Goal: Transaction & Acquisition: Obtain resource

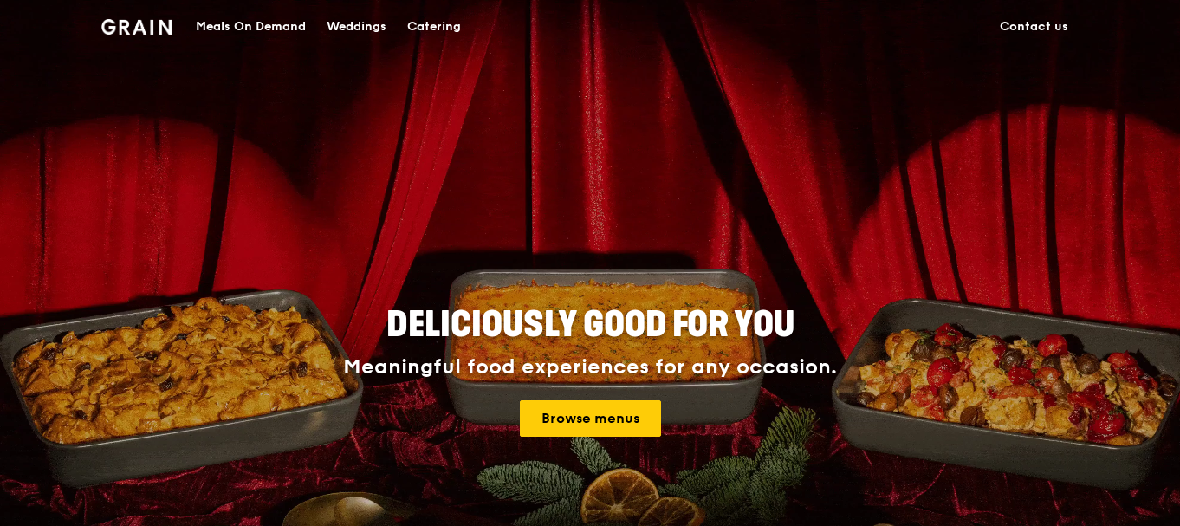
click at [250, 29] on div "Meals On Demand" at bounding box center [251, 27] width 110 height 52
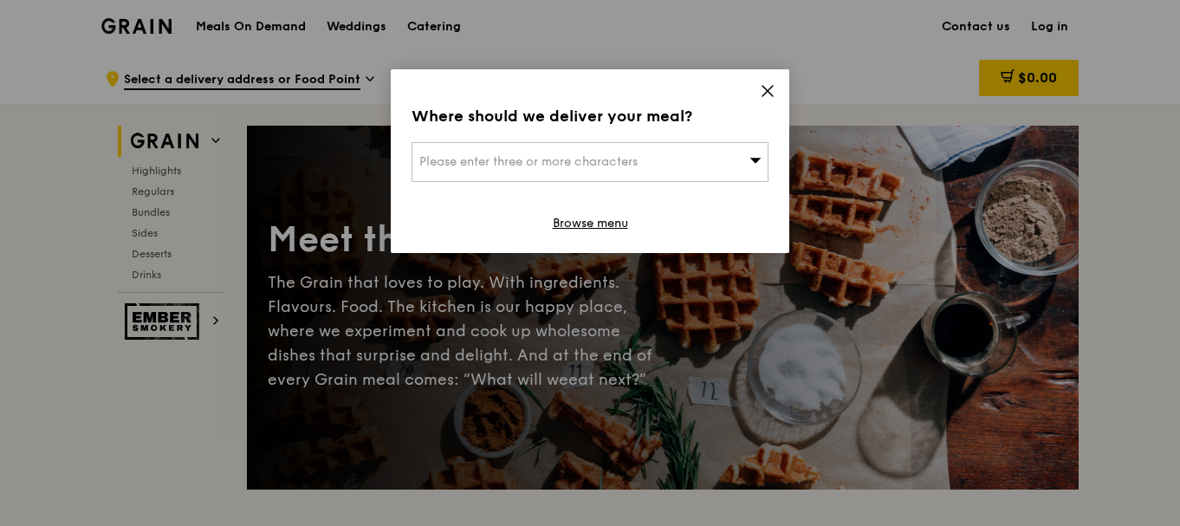
click at [764, 91] on icon at bounding box center [768, 91] width 16 height 16
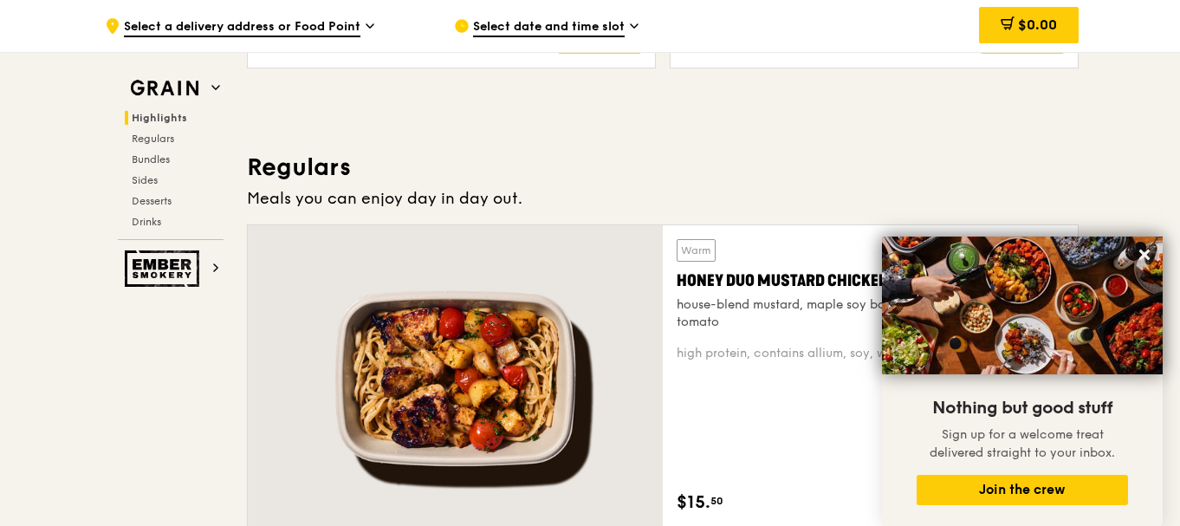
scroll to position [1213, 0]
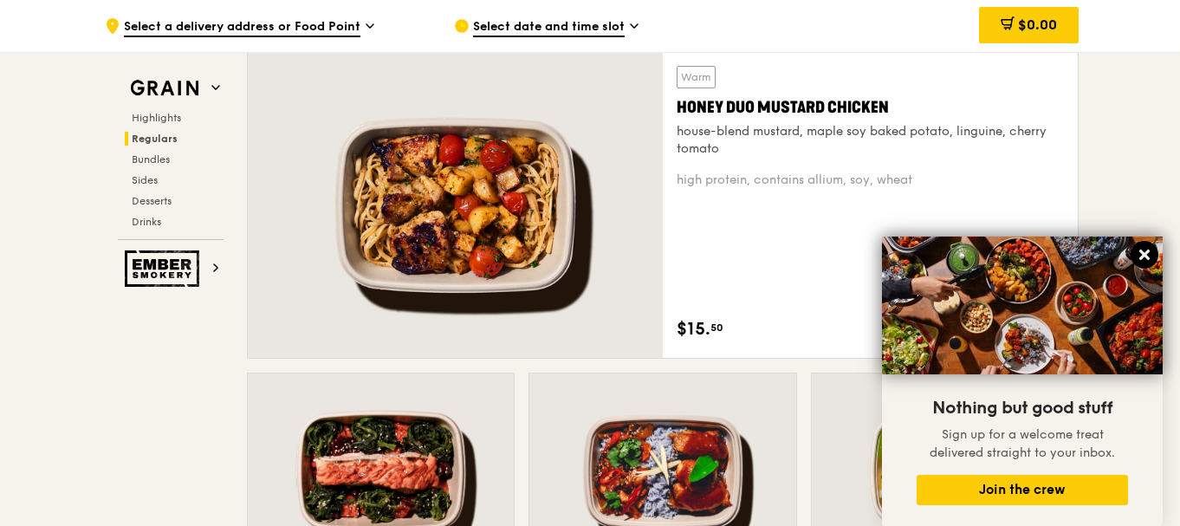
click at [1147, 253] on icon at bounding box center [1144, 255] width 10 height 10
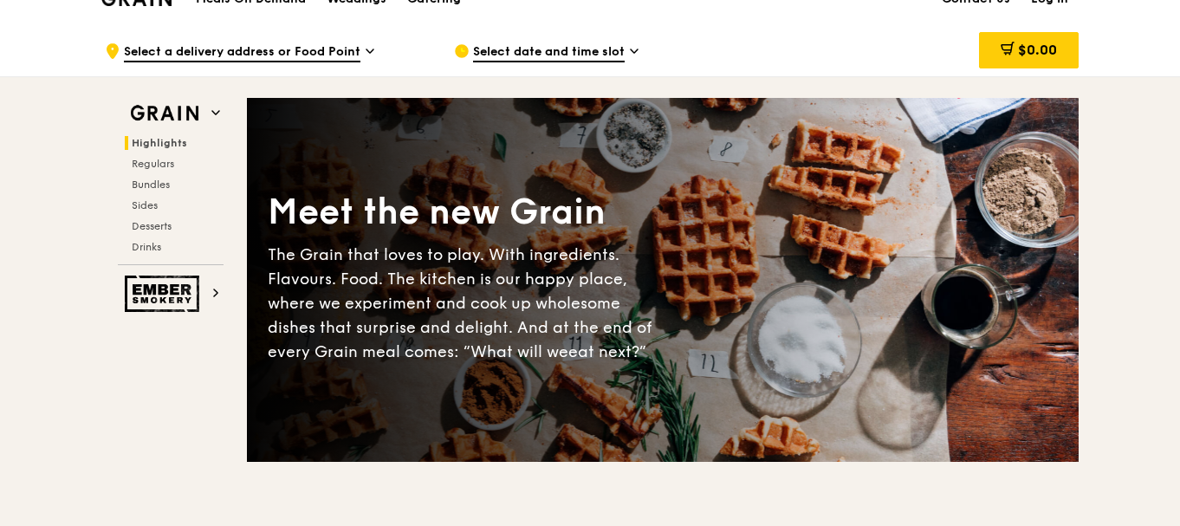
scroll to position [0, 0]
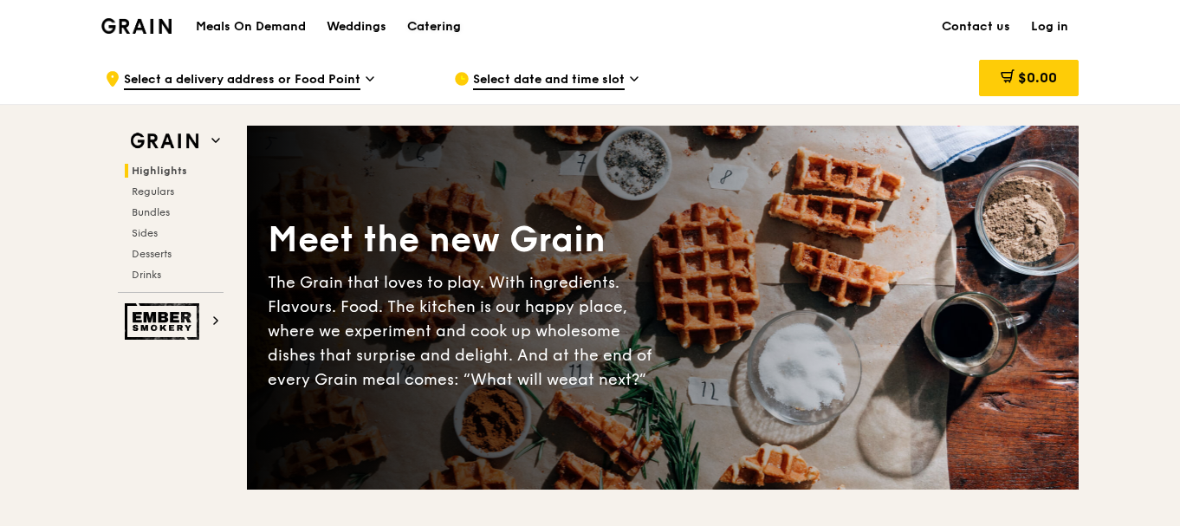
click at [438, 26] on div "Catering" at bounding box center [434, 27] width 54 height 52
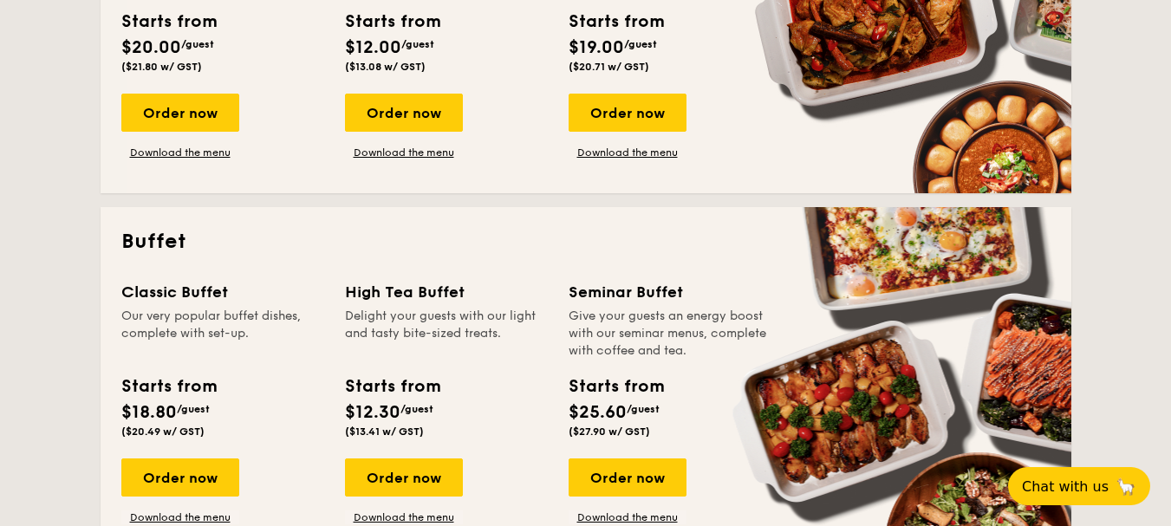
scroll to position [433, 0]
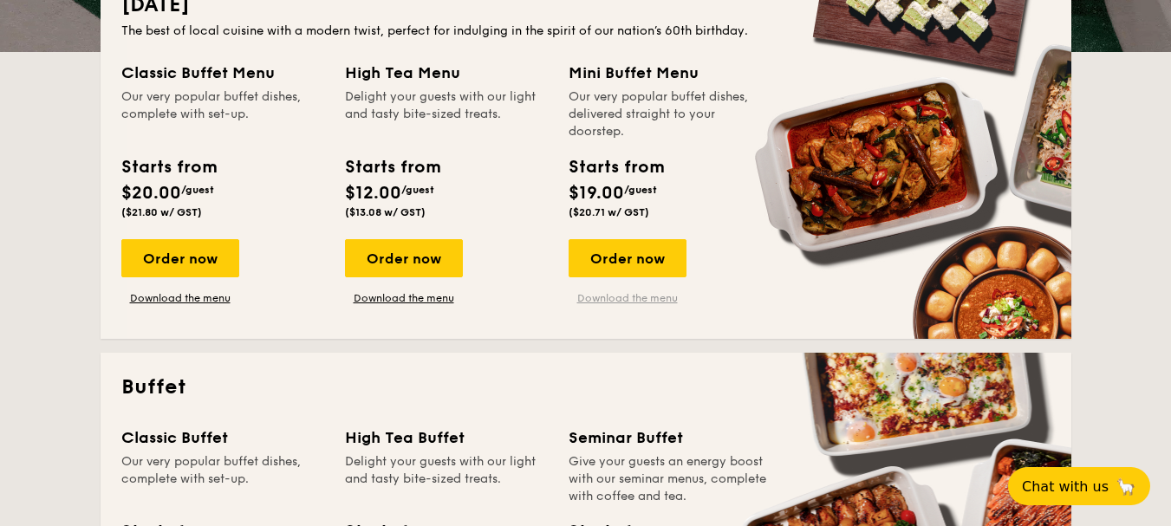
click at [617, 299] on link "Download the menu" at bounding box center [627, 298] width 118 height 14
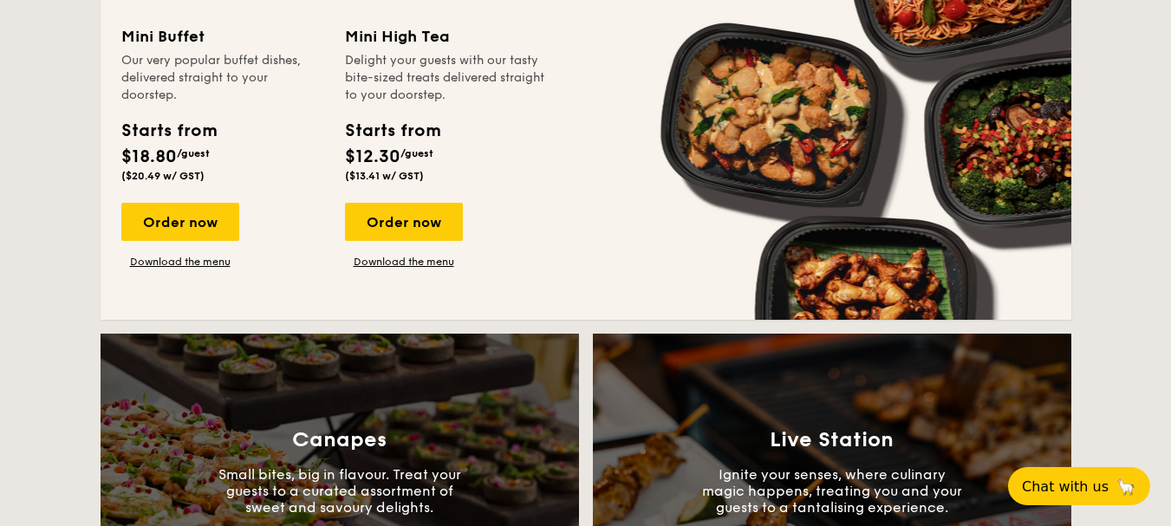
scroll to position [1560, 0]
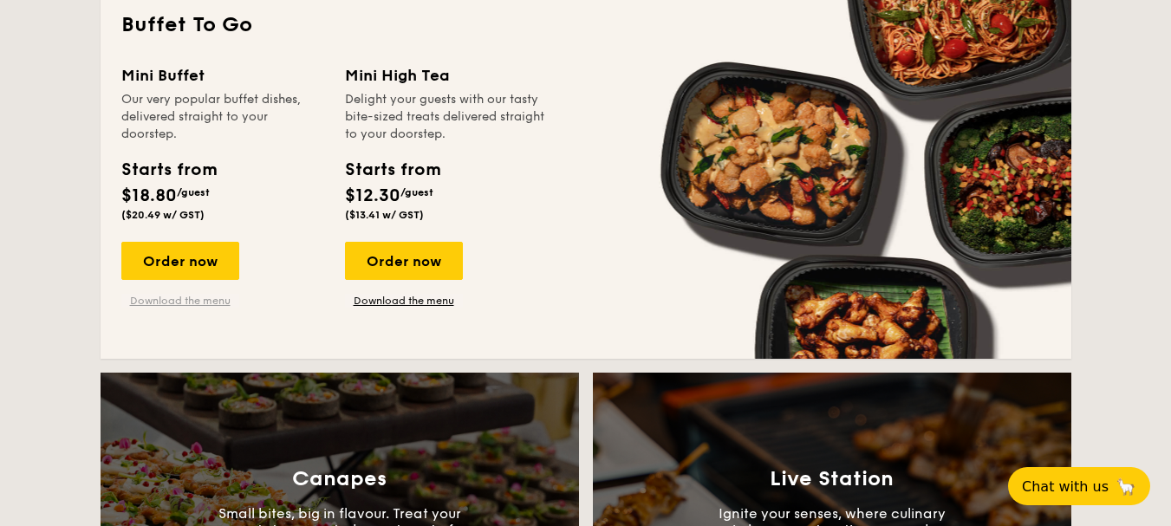
click at [185, 295] on link "Download the menu" at bounding box center [180, 301] width 118 height 14
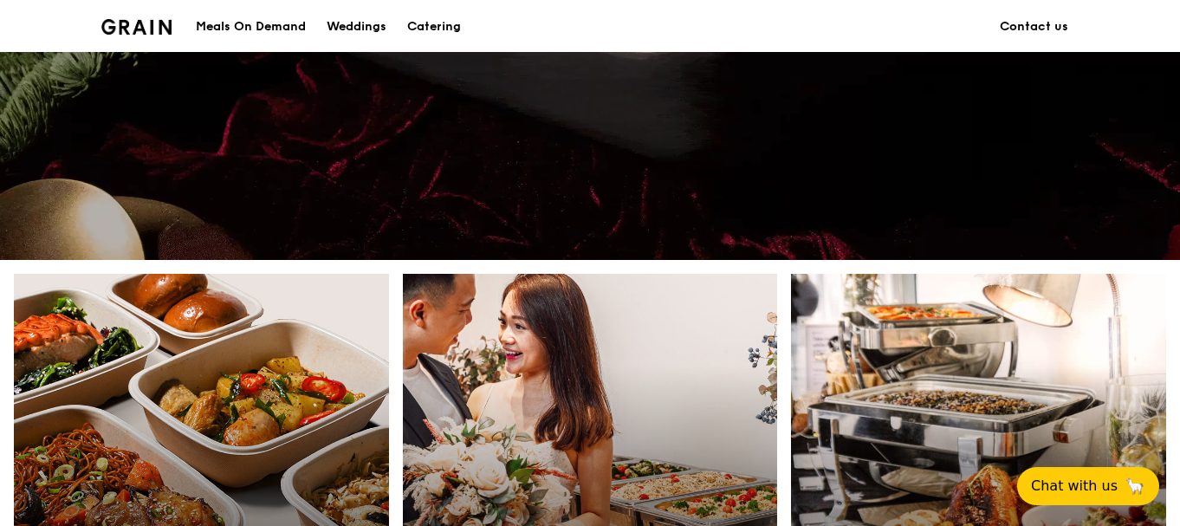
scroll to position [693, 0]
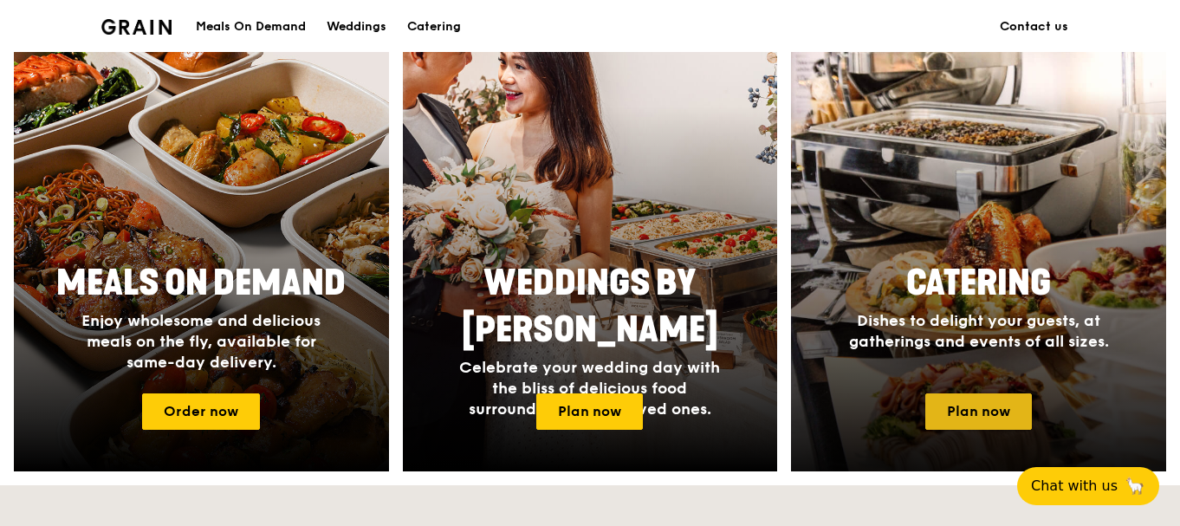
click at [959, 411] on link "Plan now" at bounding box center [978, 411] width 107 height 36
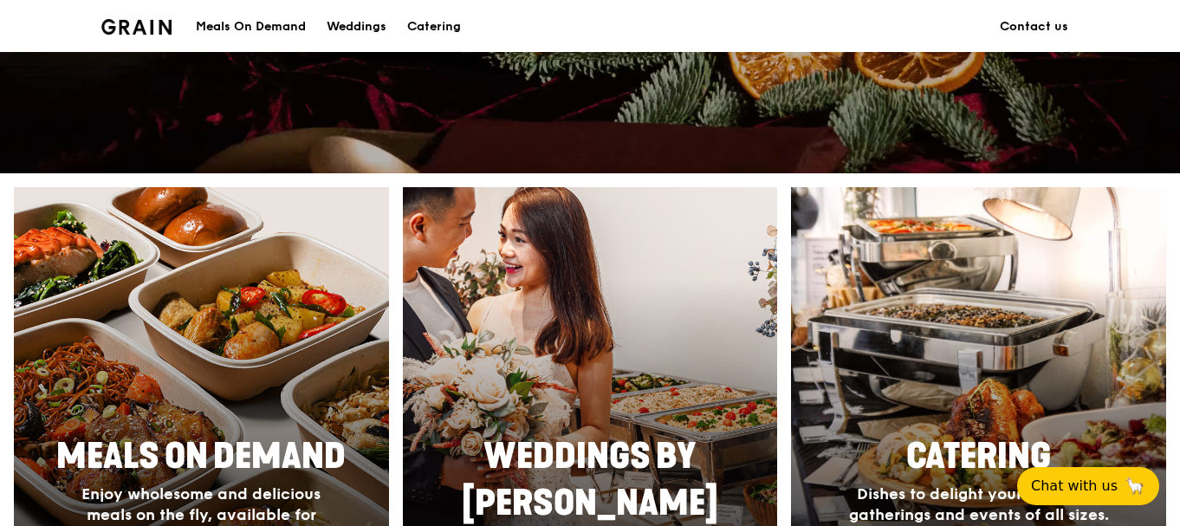
scroll to position [260, 0]
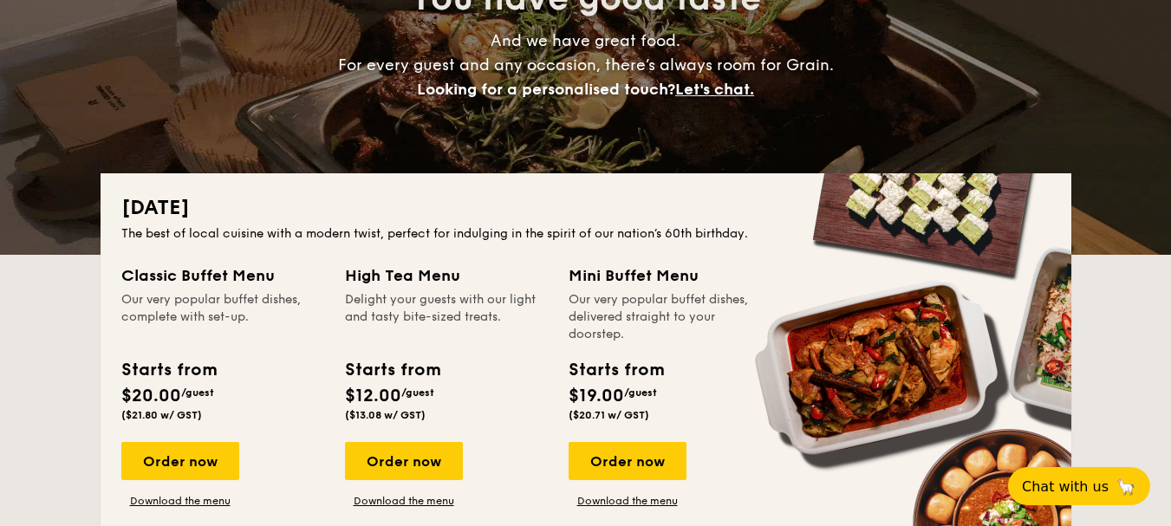
scroll to position [260, 0]
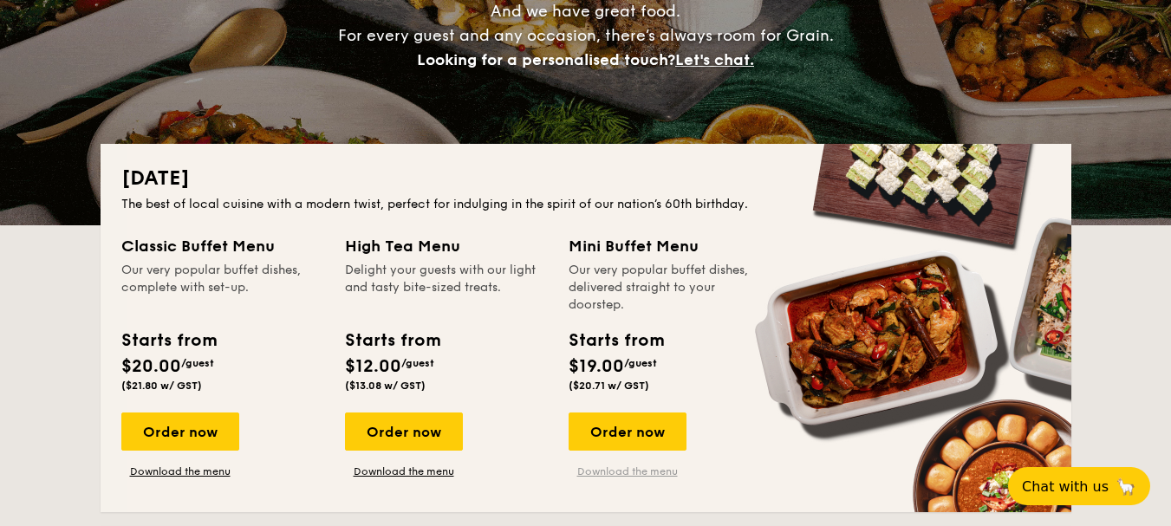
click at [633, 474] on link "Download the menu" at bounding box center [627, 471] width 118 height 14
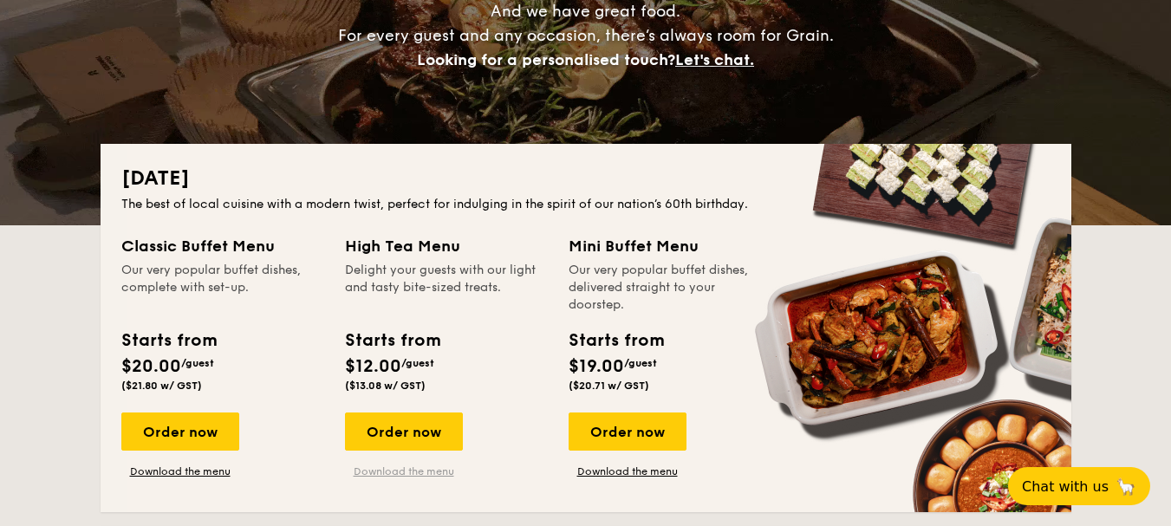
click at [394, 465] on link "Download the menu" at bounding box center [404, 471] width 118 height 14
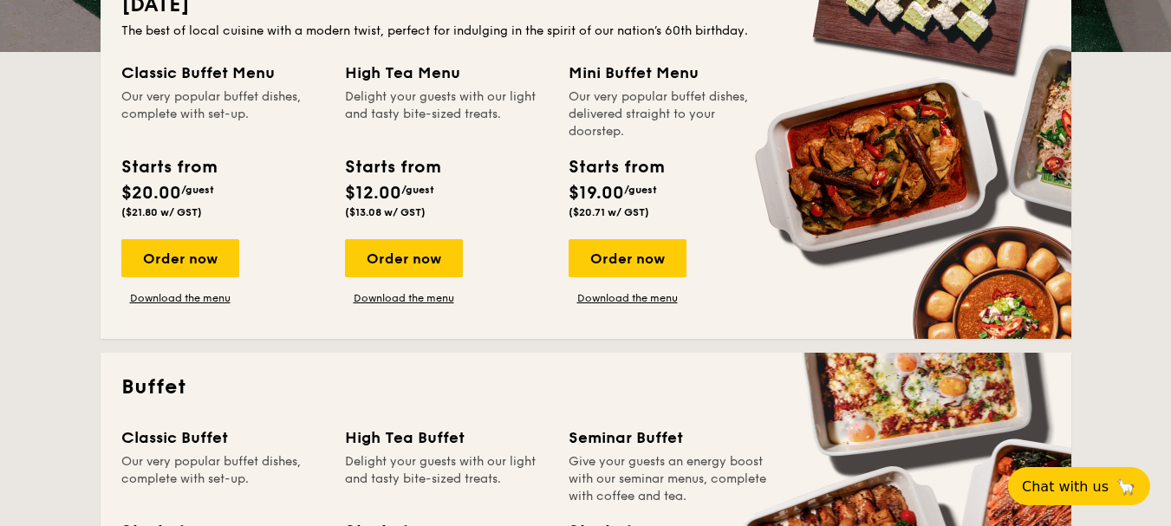
scroll to position [606, 0]
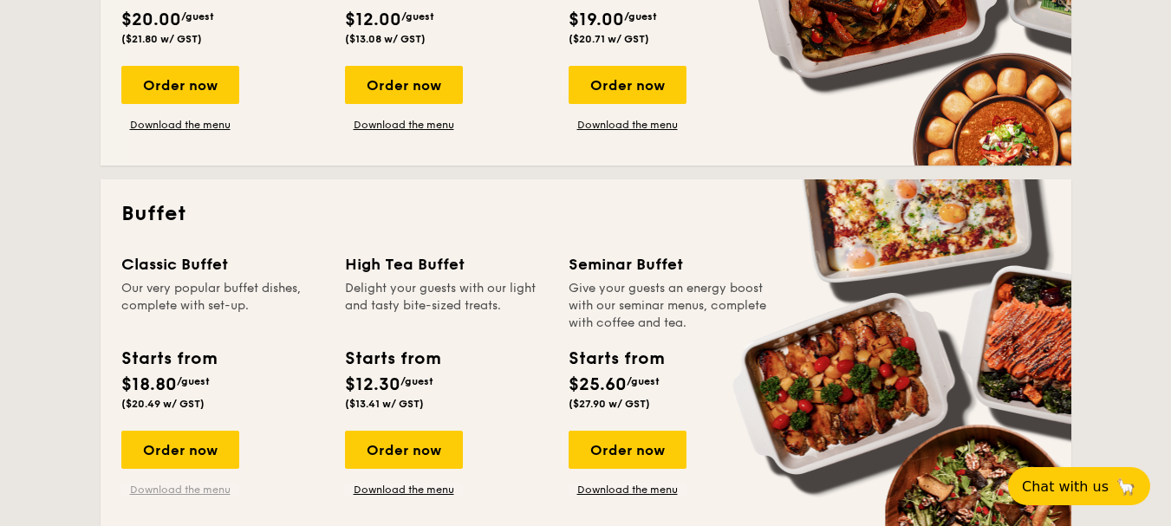
click at [180, 488] on link "Download the menu" at bounding box center [180, 490] width 118 height 14
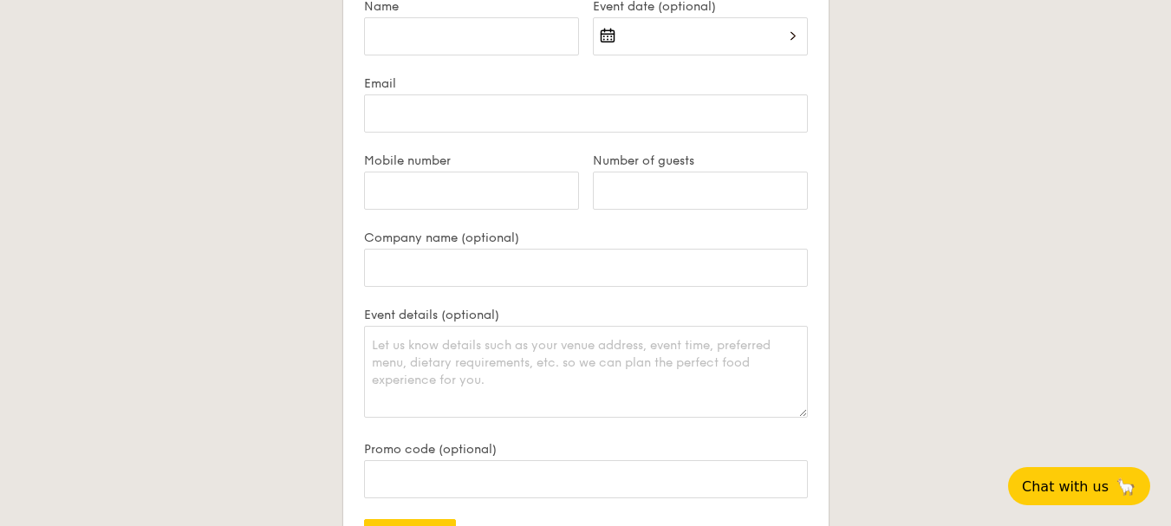
scroll to position [3119, 0]
